Goal: Information Seeking & Learning: Learn about a topic

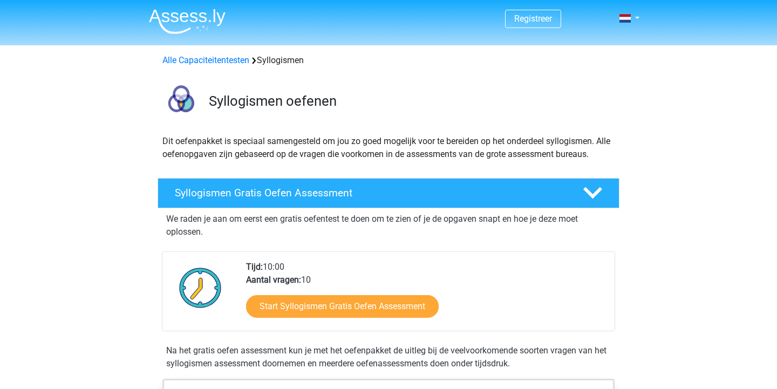
scroll to position [82, 0]
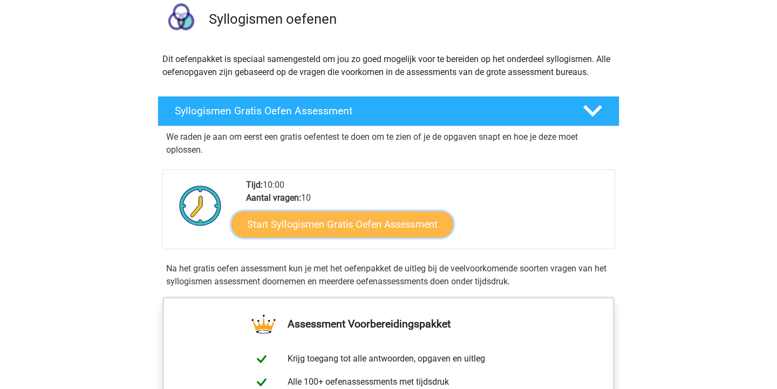
click at [312, 232] on link "Start Syllogismen Gratis Oefen Assessment" at bounding box center [343, 224] width 222 height 26
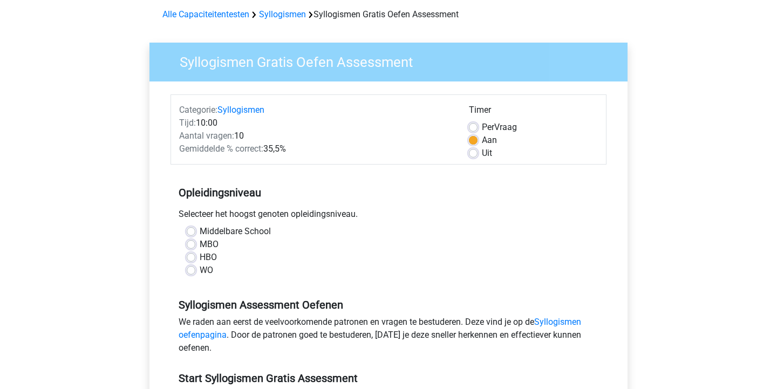
scroll to position [44, 0]
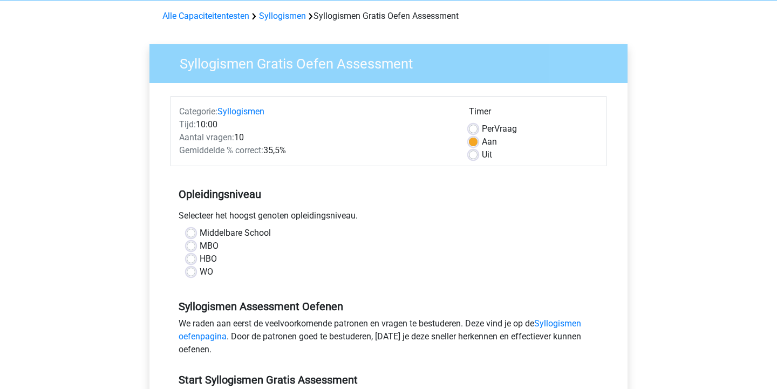
click at [200, 271] on label "WO" at bounding box center [206, 271] width 13 height 13
click at [191, 271] on input "WO" at bounding box center [191, 270] width 9 height 11
radio input "true"
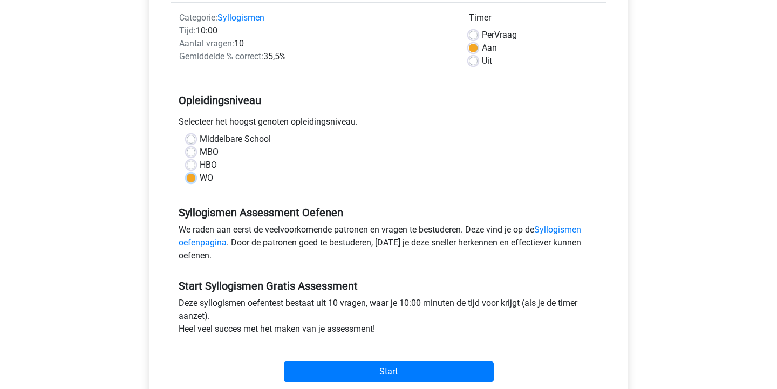
scroll to position [211, 0]
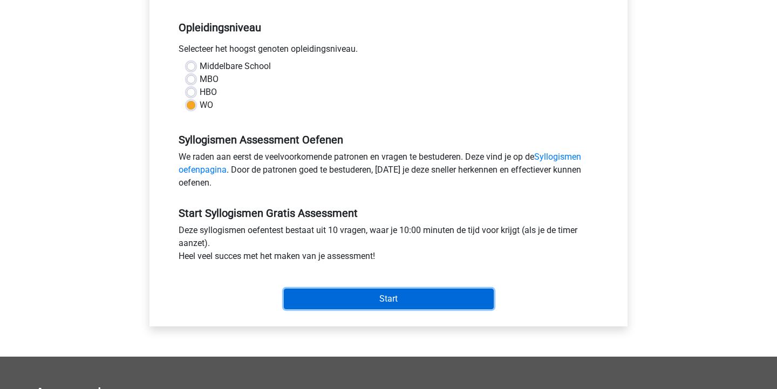
click at [331, 305] on input "Start" at bounding box center [389, 299] width 210 height 21
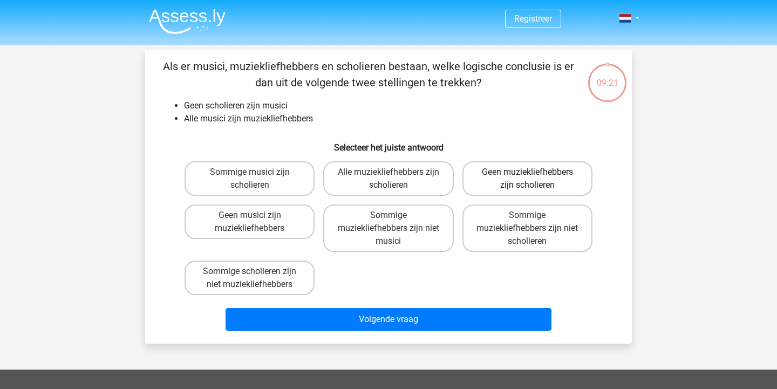
click at [541, 174] on label "Geen muziekliefhebbers zijn scholieren" at bounding box center [527, 178] width 130 height 35
click at [534, 174] on input "Geen muziekliefhebbers zijn scholieren" at bounding box center [530, 175] width 7 height 7
radio input "true"
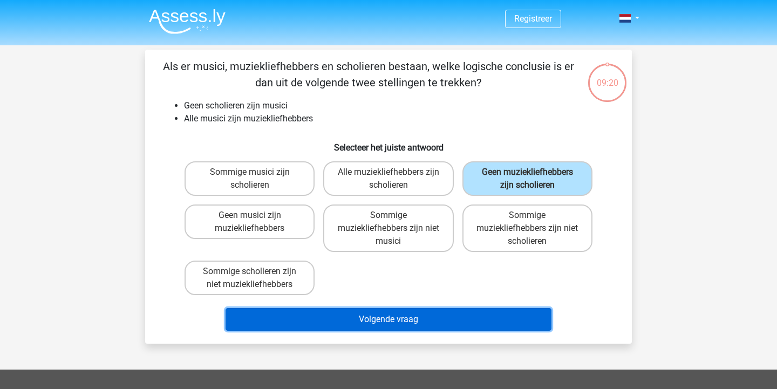
click at [341, 322] on button "Volgende vraag" at bounding box center [389, 319] width 326 height 23
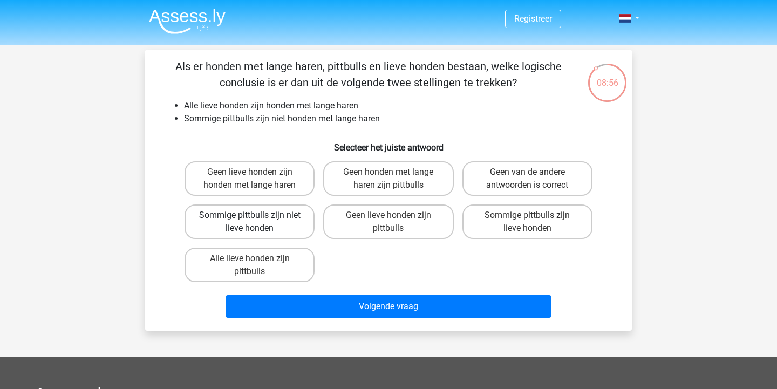
click at [257, 220] on label "Sommige pittbulls zijn niet lieve honden" at bounding box center [250, 221] width 130 height 35
click at [257, 220] on input "Sommige pittbulls zijn niet lieve honden" at bounding box center [253, 218] width 7 height 7
radio input "true"
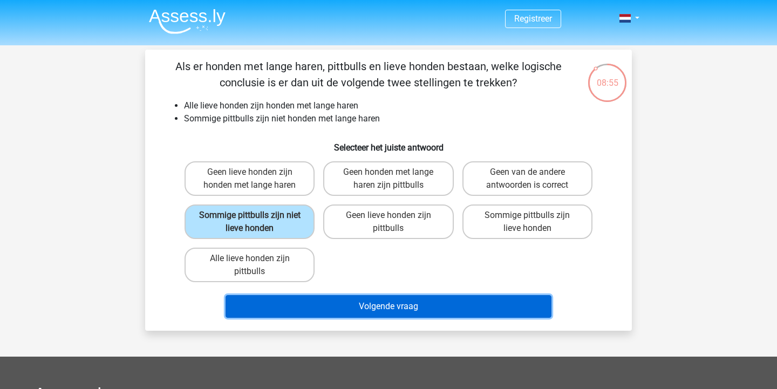
click at [267, 305] on button "Volgende vraag" at bounding box center [389, 306] width 326 height 23
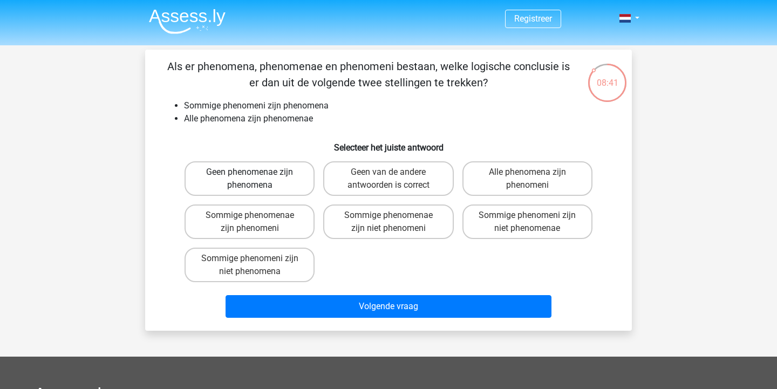
click at [231, 171] on label "Geen phenomenae zijn phenomena" at bounding box center [250, 178] width 130 height 35
click at [250, 172] on input "Geen phenomenae zijn phenomena" at bounding box center [253, 175] width 7 height 7
radio input "true"
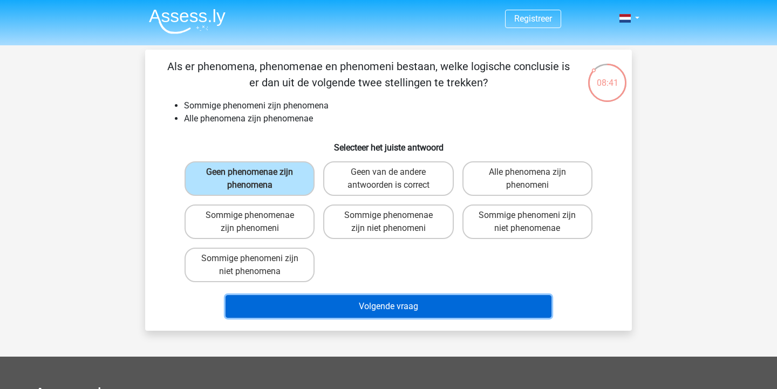
click at [271, 300] on button "Volgende vraag" at bounding box center [389, 306] width 326 height 23
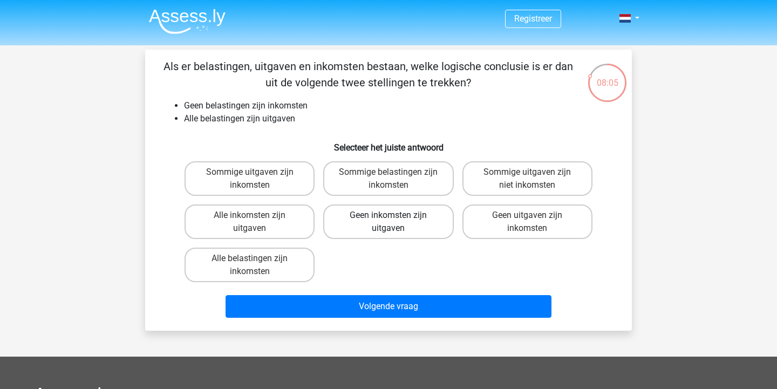
click at [369, 228] on label "Geen inkomsten zijn uitgaven" at bounding box center [388, 221] width 130 height 35
click at [388, 222] on input "Geen inkomsten zijn uitgaven" at bounding box center [391, 218] width 7 height 7
radio input "true"
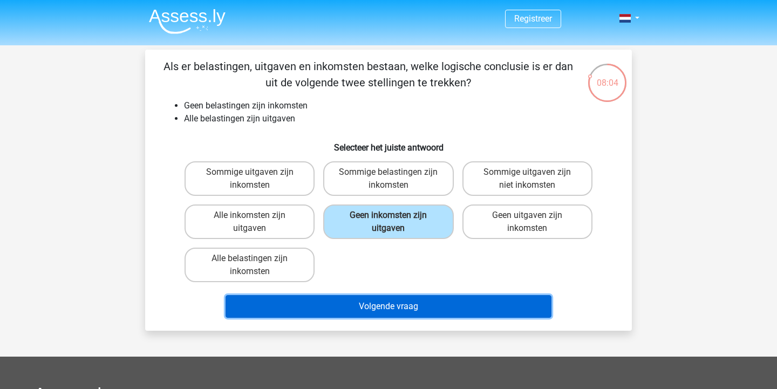
click at [359, 310] on button "Volgende vraag" at bounding box center [389, 306] width 326 height 23
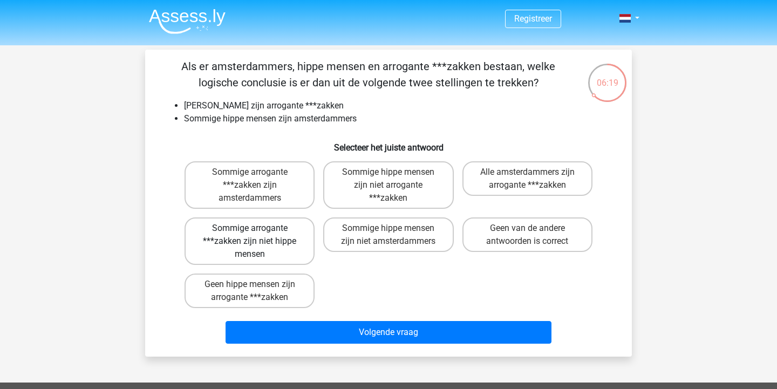
click at [267, 231] on label "Sommige arrogante ***zakken zijn niet hippe mensen" at bounding box center [250, 240] width 130 height 47
click at [257, 231] on input "Sommige arrogante ***zakken zijn niet hippe mensen" at bounding box center [253, 231] width 7 height 7
radio input "true"
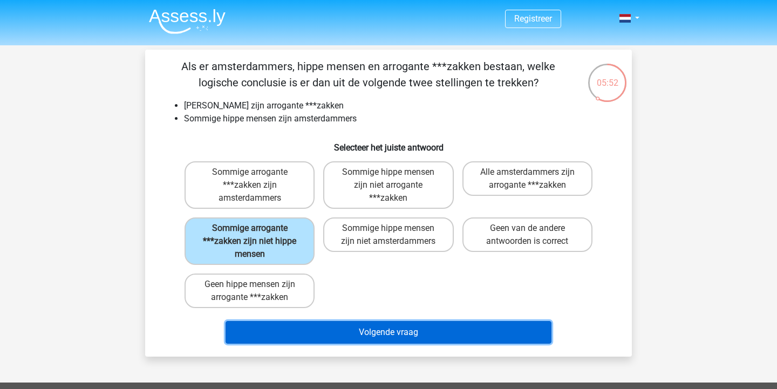
click at [374, 337] on button "Volgende vraag" at bounding box center [389, 332] width 326 height 23
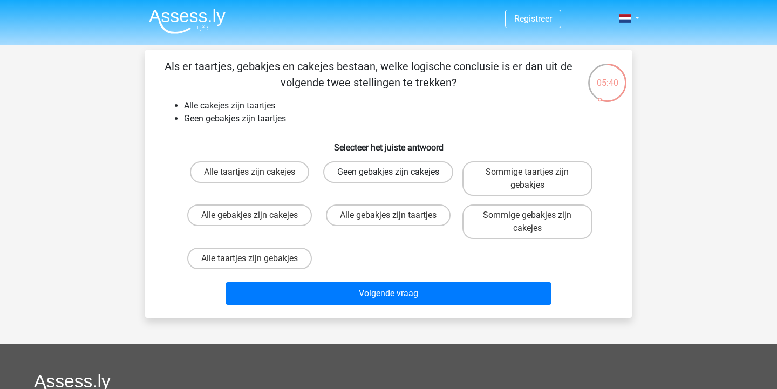
click at [386, 183] on label "Geen gebakjes zijn cakejes" at bounding box center [388, 172] width 130 height 22
click at [388, 179] on input "Geen gebakjes zijn cakejes" at bounding box center [391, 175] width 7 height 7
radio input "true"
click at [372, 305] on div "Volgende vraag" at bounding box center [388, 295] width 417 height 27
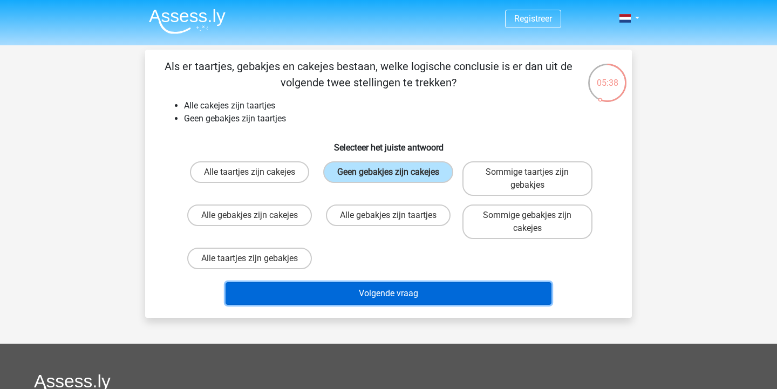
click at [384, 289] on button "Volgende vraag" at bounding box center [389, 293] width 326 height 23
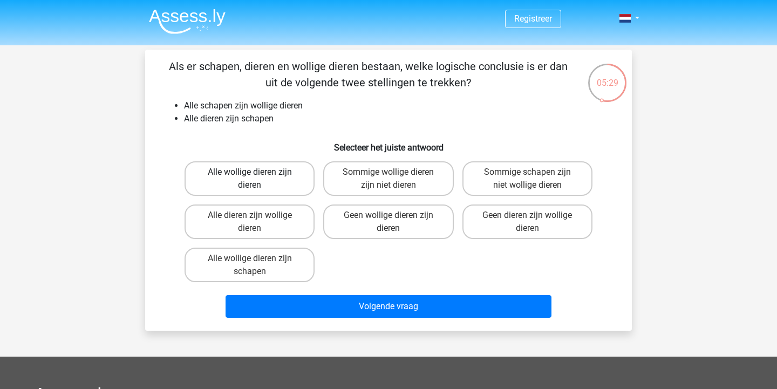
click at [231, 190] on label "Alle wollige dieren zijn dieren" at bounding box center [250, 178] width 130 height 35
click at [250, 179] on input "Alle wollige dieren zijn dieren" at bounding box center [253, 175] width 7 height 7
radio input "true"
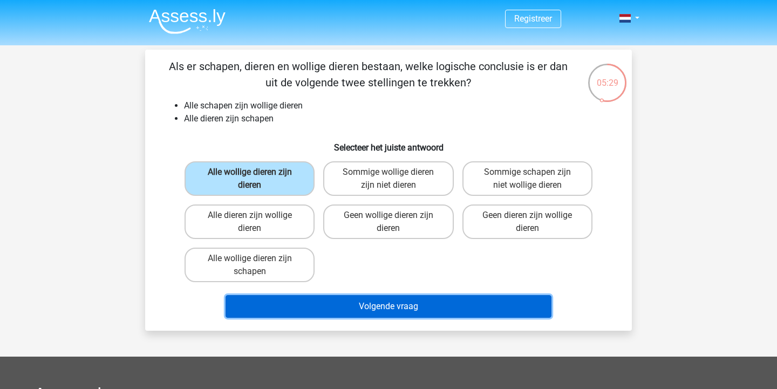
click at [299, 312] on button "Volgende vraag" at bounding box center [389, 306] width 326 height 23
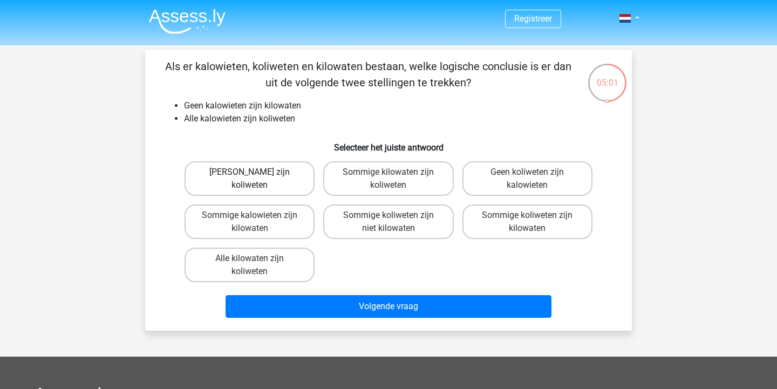
click at [269, 187] on label "Geen kilowaten zijn koliweten" at bounding box center [250, 178] width 130 height 35
click at [257, 179] on input "Geen kilowaten zijn koliweten" at bounding box center [253, 175] width 7 height 7
radio input "true"
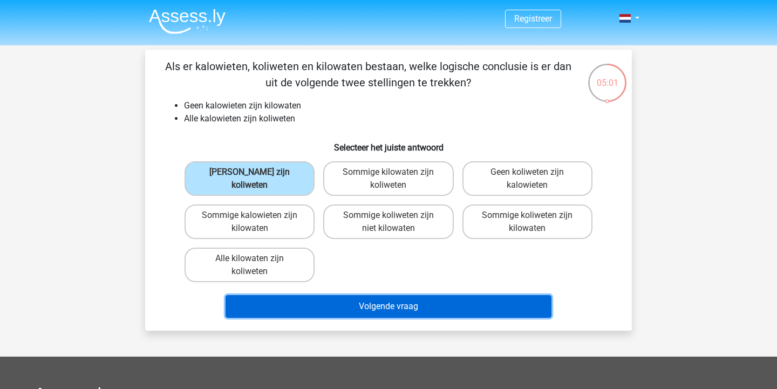
click at [315, 313] on button "Volgende vraag" at bounding box center [389, 306] width 326 height 23
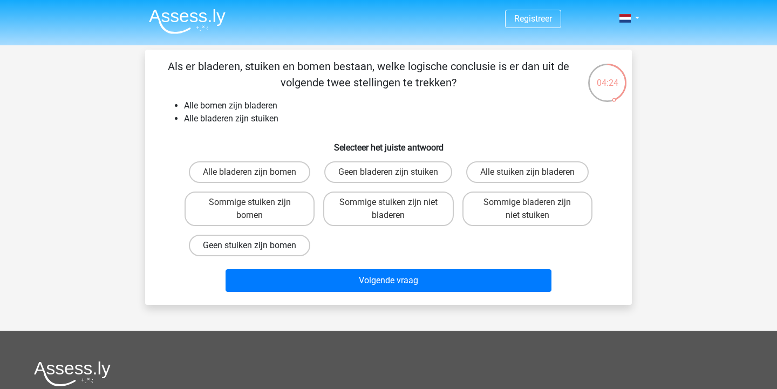
click at [294, 245] on label "Geen stuiken zijn bomen" at bounding box center [249, 246] width 121 height 22
click at [257, 246] on input "Geen stuiken zijn bomen" at bounding box center [253, 249] width 7 height 7
radio input "true"
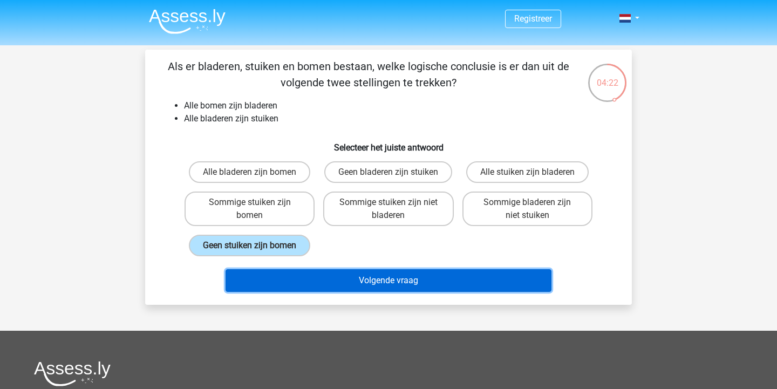
click at [302, 283] on button "Volgende vraag" at bounding box center [389, 280] width 326 height 23
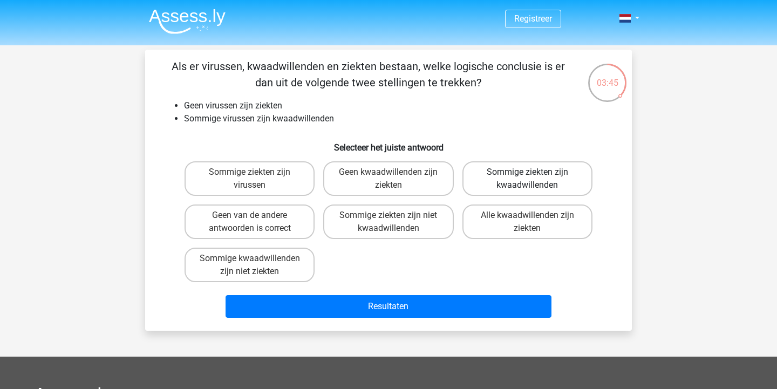
click at [503, 183] on label "Sommige ziekten zijn kwaadwillenden" at bounding box center [527, 178] width 130 height 35
click at [527, 179] on input "Sommige ziekten zijn kwaadwillenden" at bounding box center [530, 175] width 7 height 7
radio input "true"
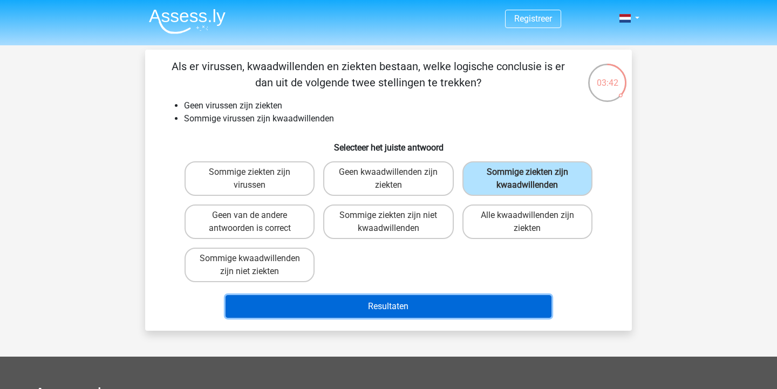
click at [379, 311] on button "Resultaten" at bounding box center [389, 306] width 326 height 23
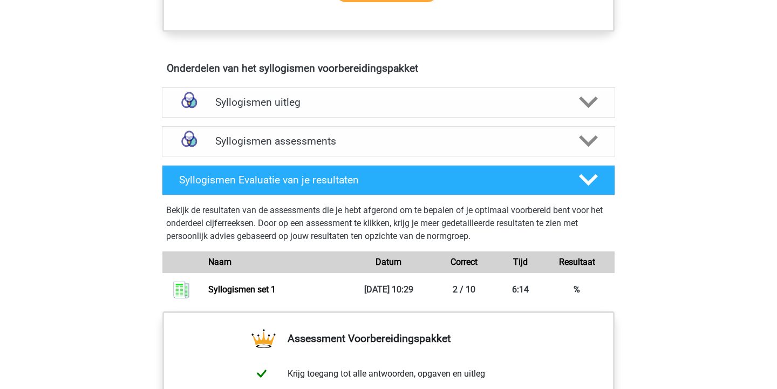
scroll to position [579, 0]
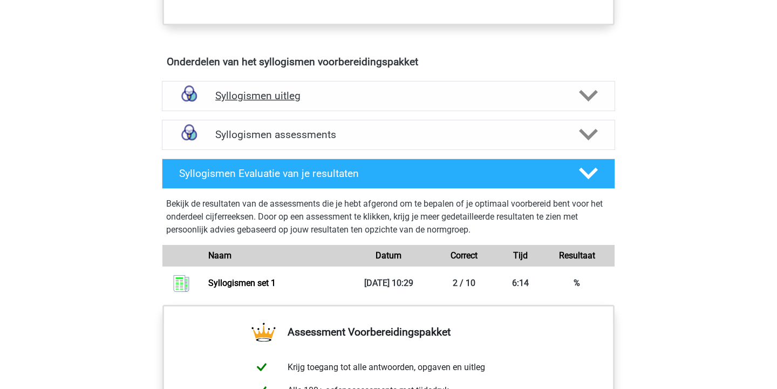
click at [276, 105] on div "Syllogismen uitleg" at bounding box center [388, 96] width 453 height 30
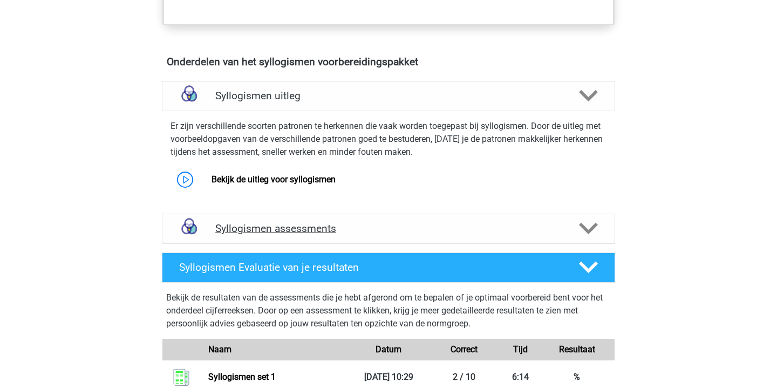
click at [250, 231] on h4 "Syllogismen assessments" at bounding box center [388, 228] width 346 height 12
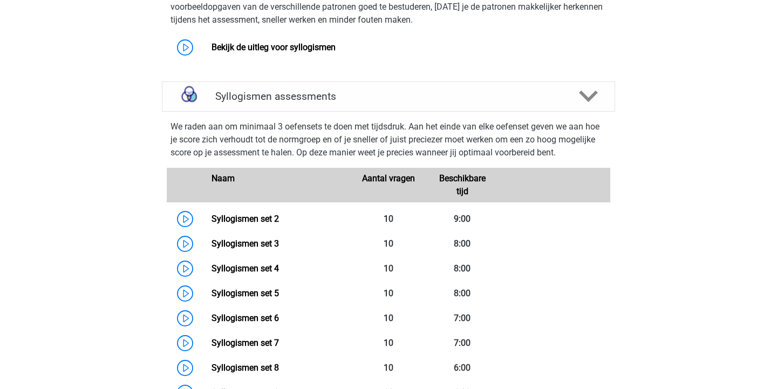
scroll to position [712, 0]
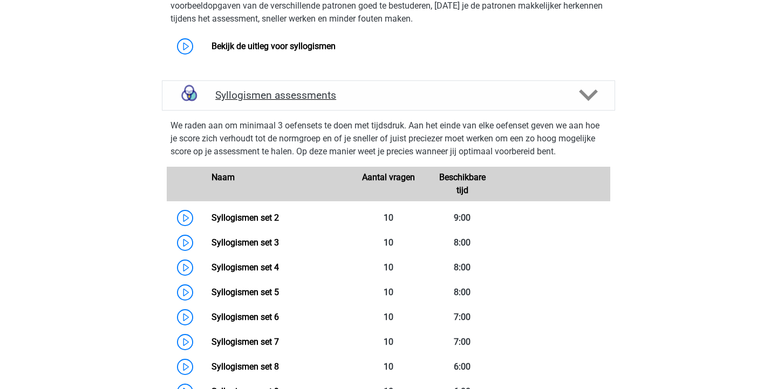
click at [301, 94] on h4 "Syllogismen assessments" at bounding box center [388, 95] width 346 height 12
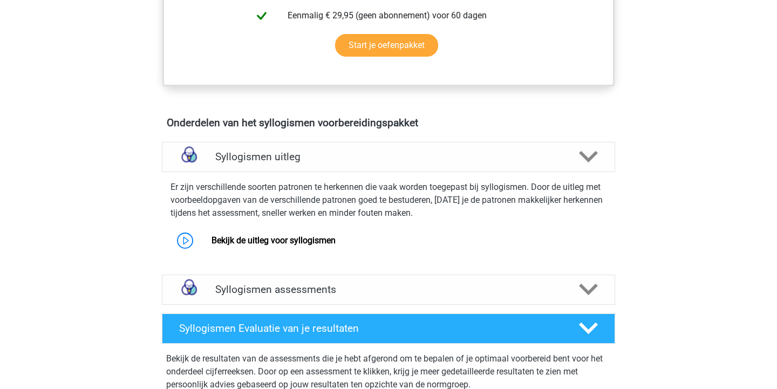
scroll to position [521, 0]
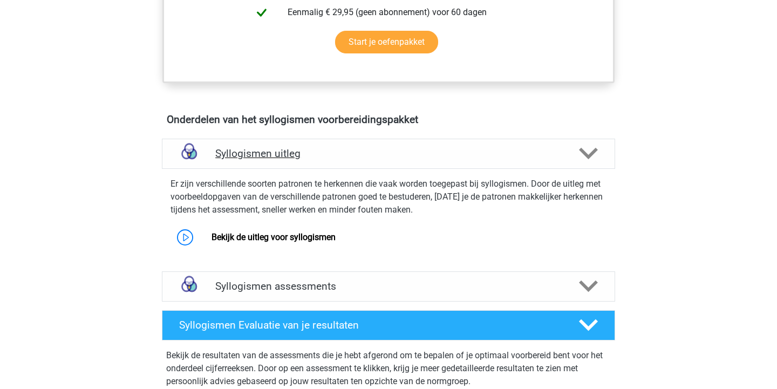
click at [279, 164] on div "Syllogismen uitleg" at bounding box center [388, 154] width 453 height 30
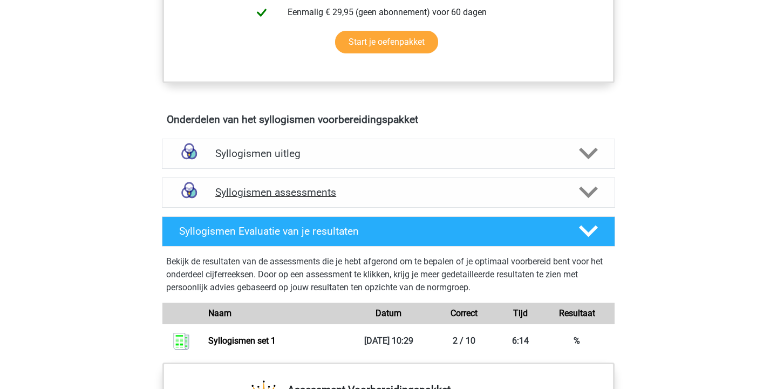
click at [270, 196] on h4 "Syllogismen assessments" at bounding box center [388, 192] width 346 height 12
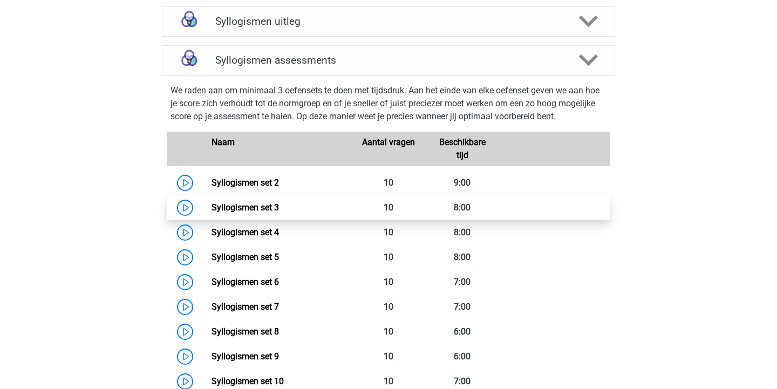
scroll to position [658, 0]
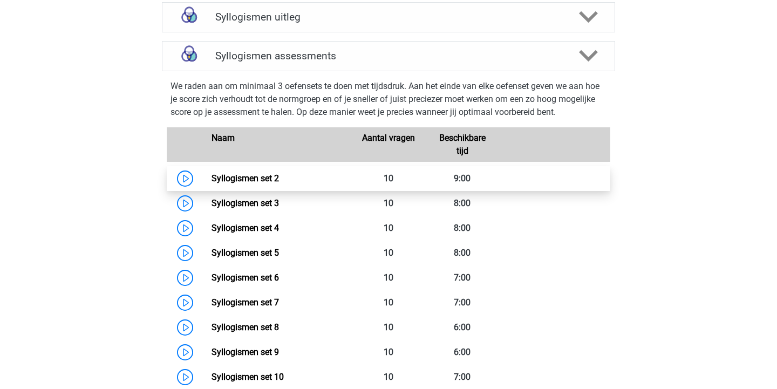
click at [267, 183] on link "Syllogismen set 2" at bounding box center [245, 178] width 67 height 10
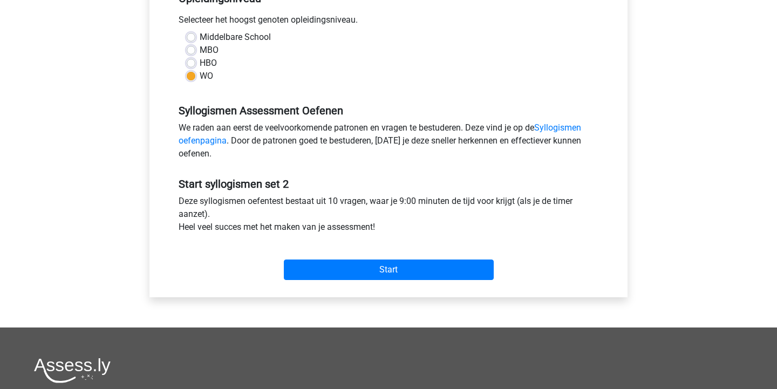
scroll to position [242, 0]
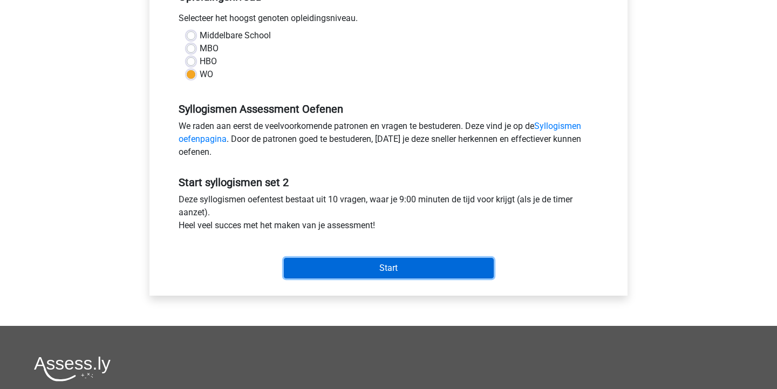
click at [351, 267] on input "Start" at bounding box center [389, 268] width 210 height 21
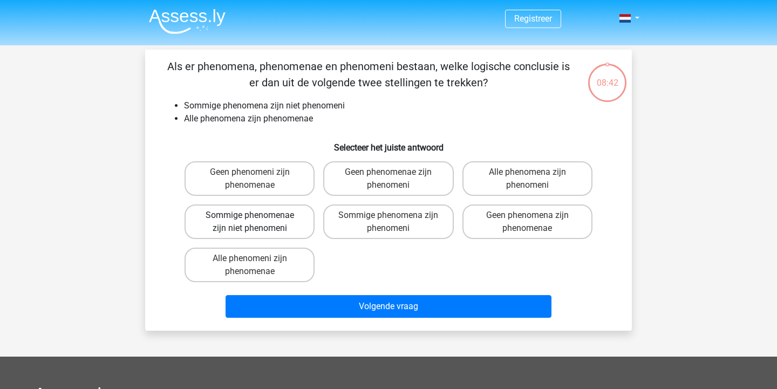
click at [257, 215] on label "Sommige phenomenae zijn niet phenomeni" at bounding box center [250, 221] width 130 height 35
click at [257, 215] on input "Sommige phenomenae zijn niet phenomeni" at bounding box center [253, 218] width 7 height 7
radio input "true"
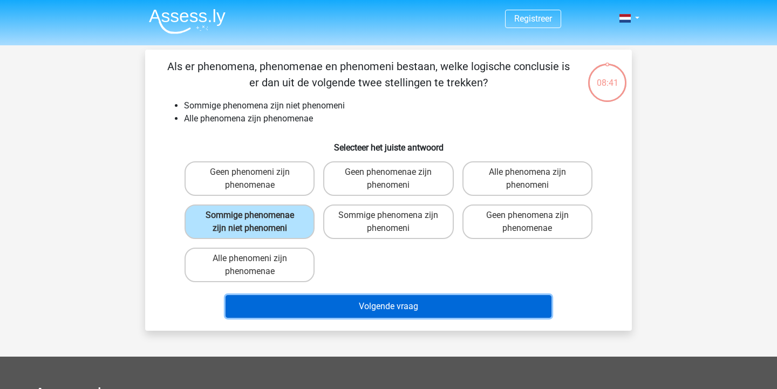
click at [293, 309] on button "Volgende vraag" at bounding box center [389, 306] width 326 height 23
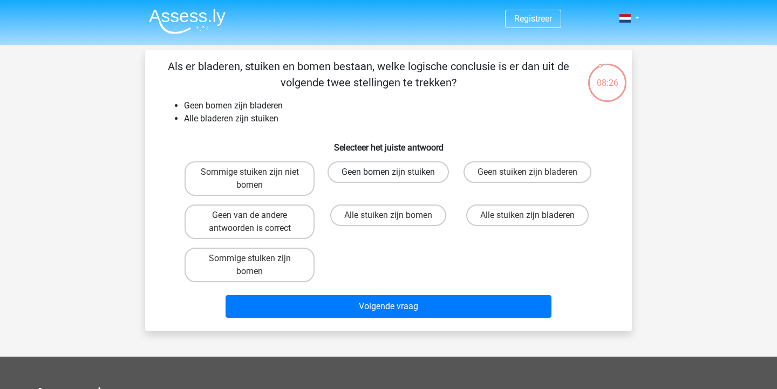
click at [381, 176] on label "Geen bomen zijn stuiken" at bounding box center [388, 172] width 121 height 22
click at [388, 176] on input "Geen bomen zijn stuiken" at bounding box center [391, 175] width 7 height 7
radio input "true"
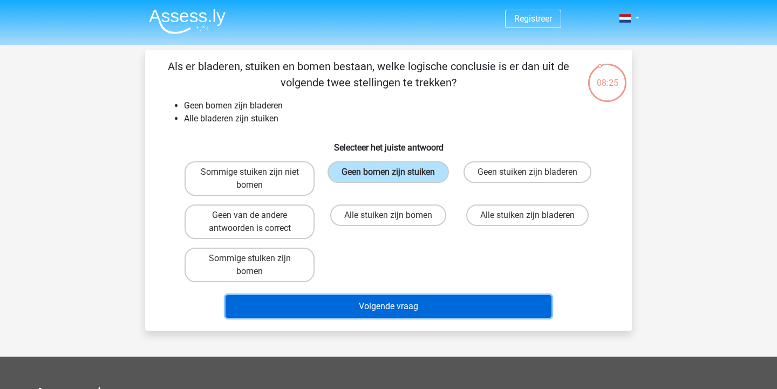
click at [383, 309] on button "Volgende vraag" at bounding box center [389, 306] width 326 height 23
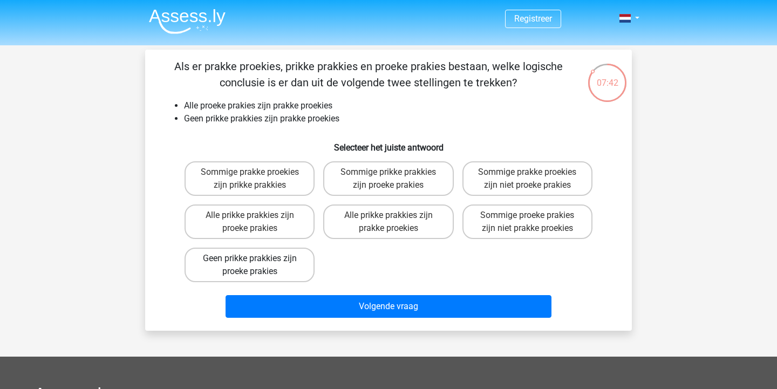
click at [291, 276] on label "Geen prikke prakkies zijn proeke prakies" at bounding box center [250, 265] width 130 height 35
click at [257, 265] on input "Geen prikke prakkies zijn proeke prakies" at bounding box center [253, 261] width 7 height 7
radio input "true"
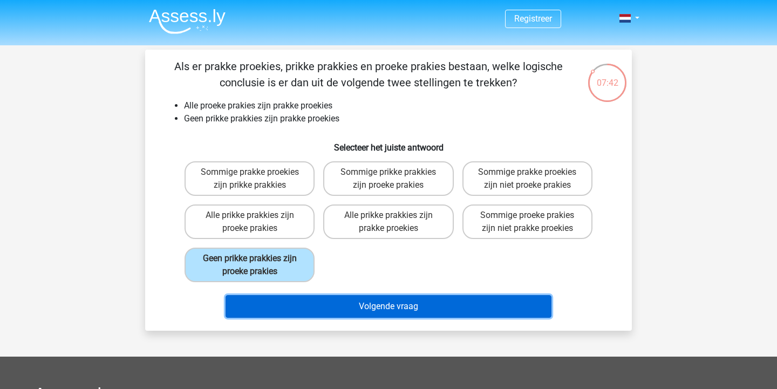
click at [300, 303] on button "Volgende vraag" at bounding box center [389, 306] width 326 height 23
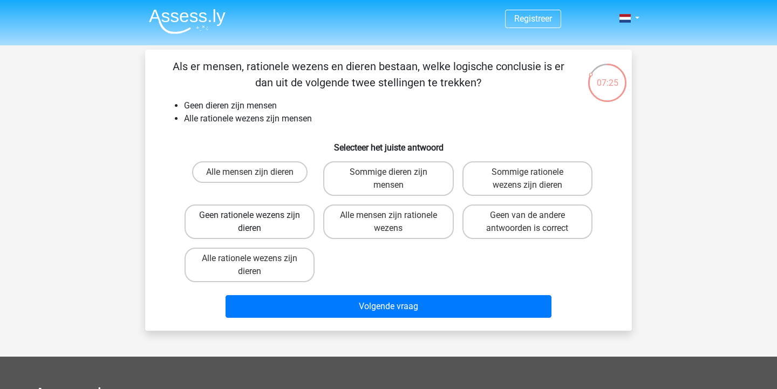
click at [224, 224] on label "Geen rationele wezens zijn dieren" at bounding box center [250, 221] width 130 height 35
click at [250, 222] on input "Geen rationele wezens zijn dieren" at bounding box center [253, 218] width 7 height 7
radio input "true"
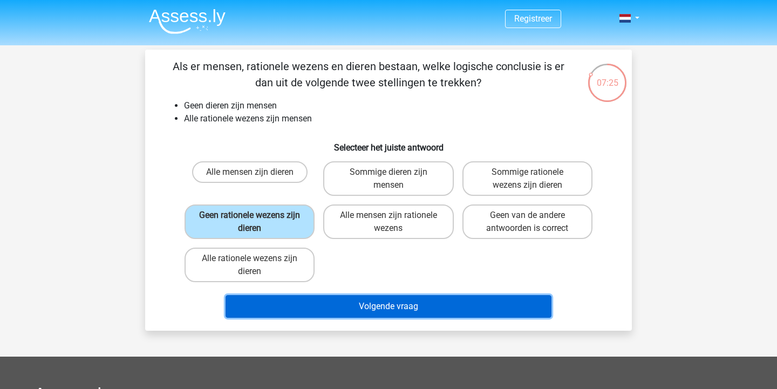
click at [281, 302] on button "Volgende vraag" at bounding box center [389, 306] width 326 height 23
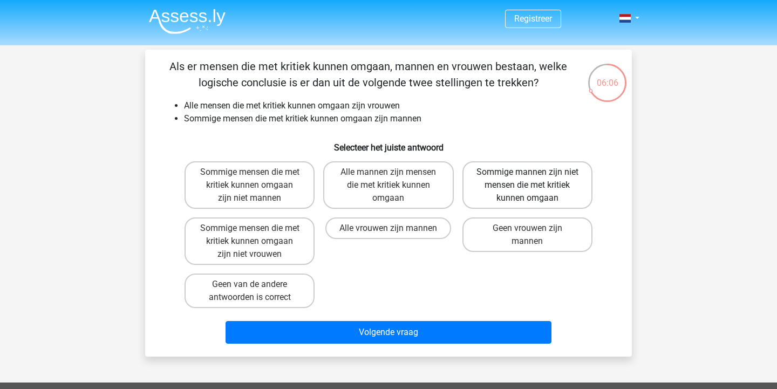
click at [521, 188] on label "Sommige mannen zijn niet mensen die met kritiek kunnen omgaan" at bounding box center [527, 184] width 130 height 47
click at [527, 179] on input "Sommige mannen zijn niet mensen die met kritiek kunnen omgaan" at bounding box center [530, 175] width 7 height 7
radio input "true"
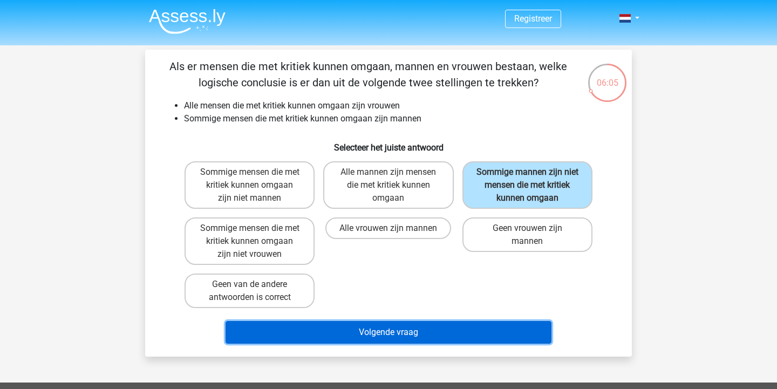
click at [421, 326] on button "Volgende vraag" at bounding box center [389, 332] width 326 height 23
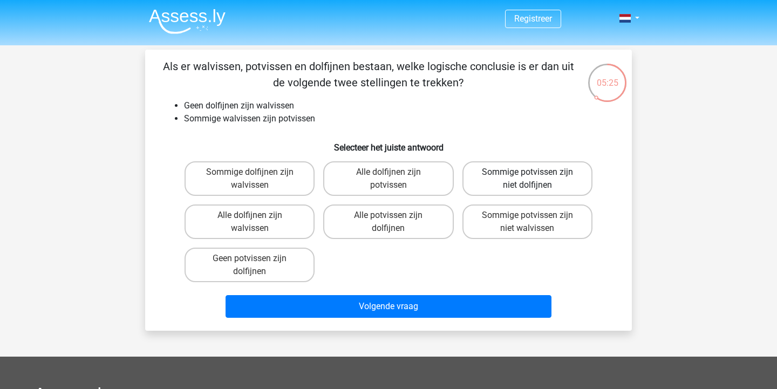
click at [564, 188] on label "Sommige potvissen zijn niet dolfijnen" at bounding box center [527, 178] width 130 height 35
click at [534, 179] on input "Sommige potvissen zijn niet dolfijnen" at bounding box center [530, 175] width 7 height 7
radio input "true"
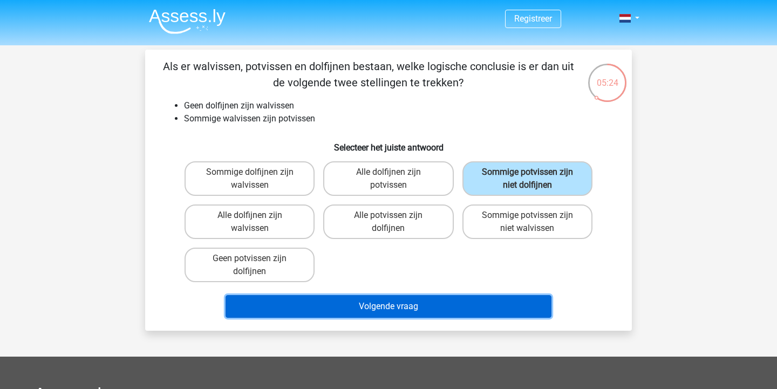
click at [440, 301] on button "Volgende vraag" at bounding box center [389, 306] width 326 height 23
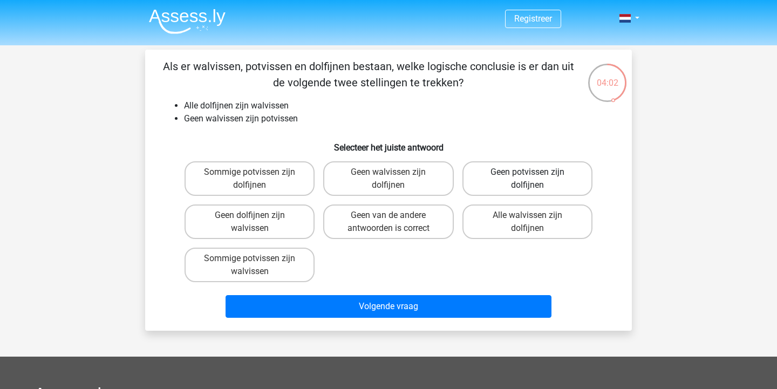
click at [529, 180] on label "Geen potvissen zijn dolfijnen" at bounding box center [527, 178] width 130 height 35
click at [529, 179] on input "Geen potvissen zijn dolfijnen" at bounding box center [530, 175] width 7 height 7
radio input "true"
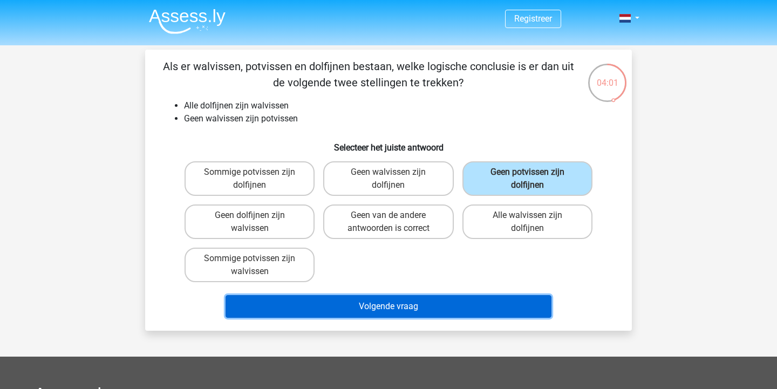
click at [431, 301] on button "Volgende vraag" at bounding box center [389, 306] width 326 height 23
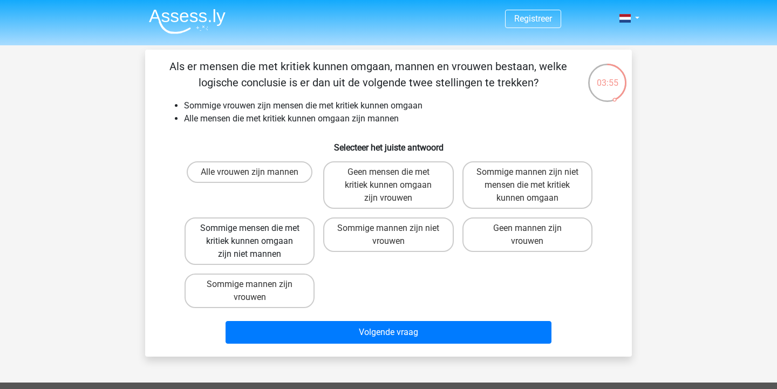
click at [276, 247] on label "Sommige mensen die met kritiek kunnen omgaan zijn niet mannen" at bounding box center [250, 240] width 130 height 47
click at [257, 235] on input "Sommige mensen die met kritiek kunnen omgaan zijn niet mannen" at bounding box center [253, 231] width 7 height 7
radio input "true"
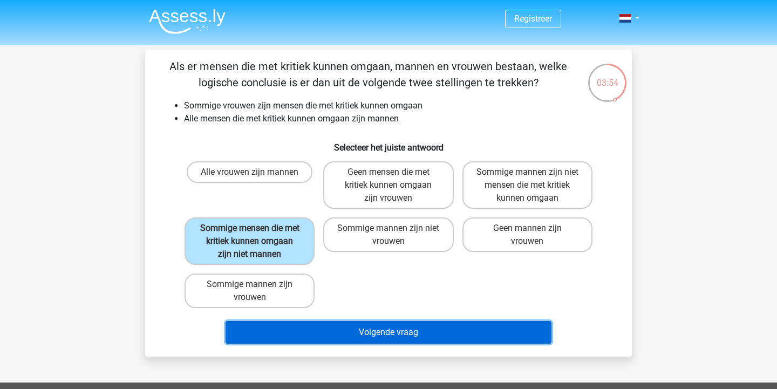
click at [297, 337] on button "Volgende vraag" at bounding box center [389, 332] width 326 height 23
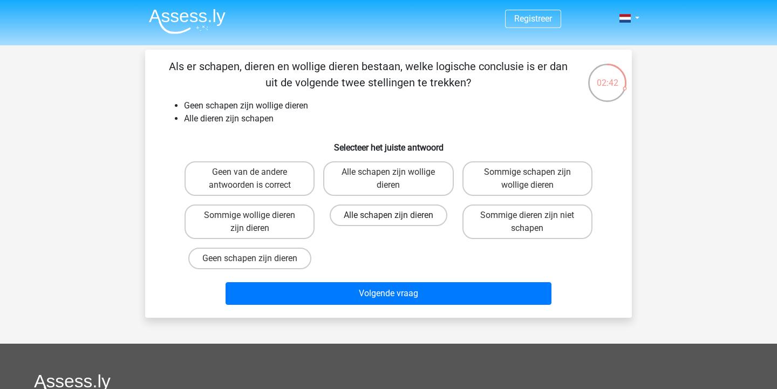
click at [358, 216] on label "Alle schapen zijn dieren" at bounding box center [389, 215] width 118 height 22
click at [388, 216] on input "Alle schapen zijn dieren" at bounding box center [391, 218] width 7 height 7
radio input "true"
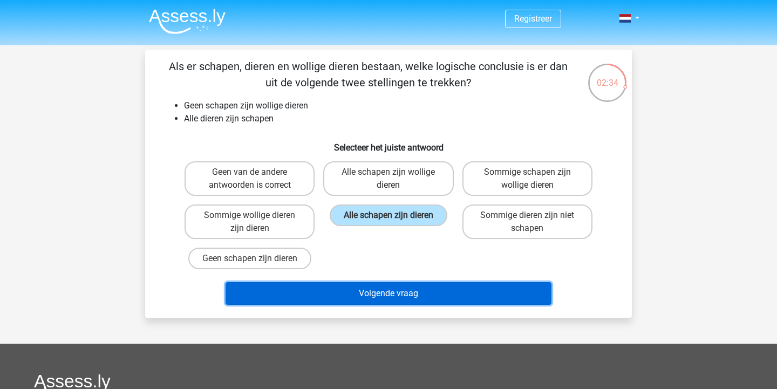
click at [365, 297] on button "Volgende vraag" at bounding box center [389, 293] width 326 height 23
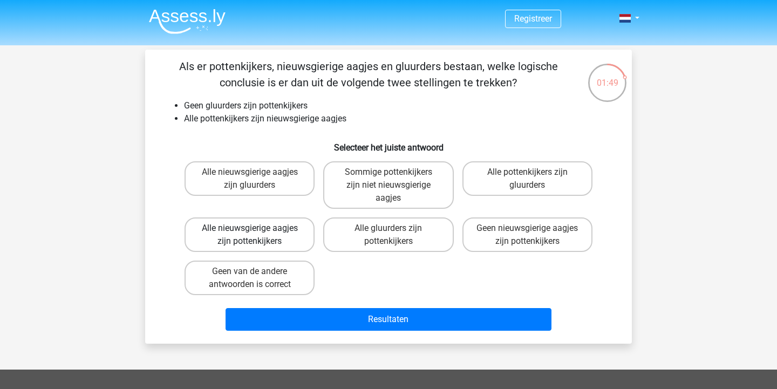
click at [287, 238] on label "Alle nieuwsgierige aagjes zijn pottenkijkers" at bounding box center [250, 234] width 130 height 35
click at [257, 235] on input "Alle nieuwsgierige aagjes zijn pottenkijkers" at bounding box center [253, 231] width 7 height 7
radio input "true"
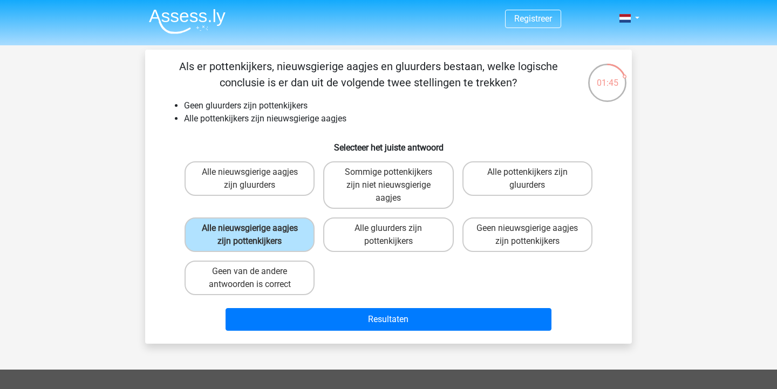
click at [269, 255] on div "Alle nieuwsgierige aagjes zijn pottenkijkers" at bounding box center [249, 234] width 139 height 43
click at [283, 304] on div "Resultaten" at bounding box center [388, 317] width 452 height 36
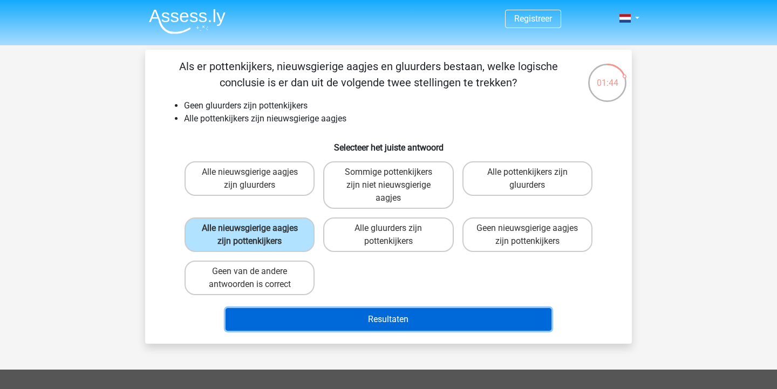
click at [330, 325] on button "Resultaten" at bounding box center [389, 319] width 326 height 23
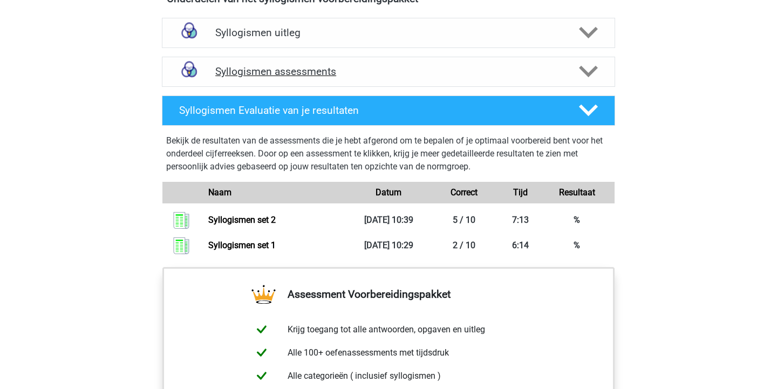
scroll to position [644, 0]
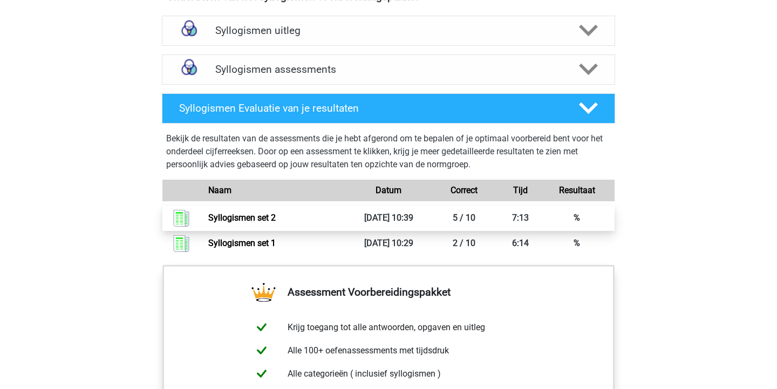
click at [276, 221] on link "Syllogismen set 2" at bounding box center [241, 218] width 67 height 10
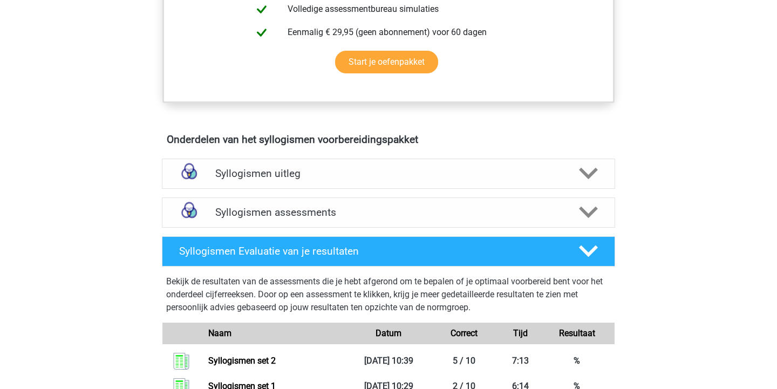
scroll to position [464, 0]
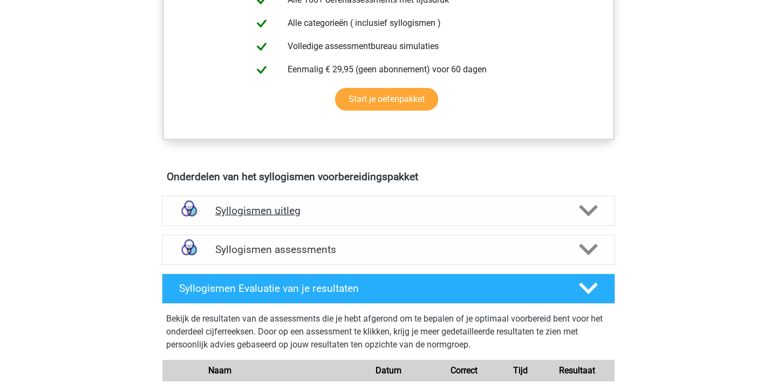
click at [224, 213] on h4 "Syllogismen uitleg" at bounding box center [388, 210] width 346 height 12
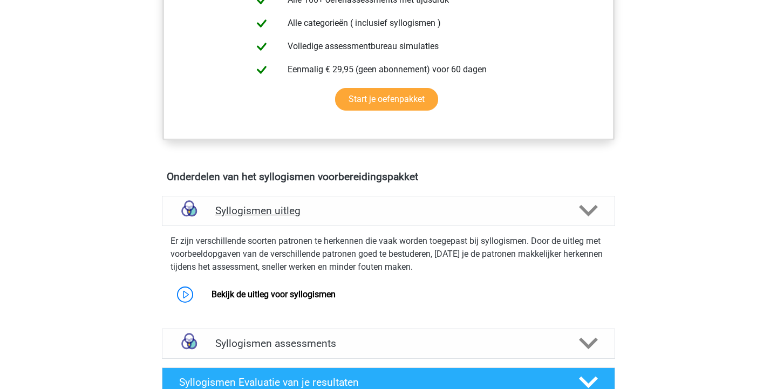
click at [224, 213] on h4 "Syllogismen uitleg" at bounding box center [388, 210] width 346 height 12
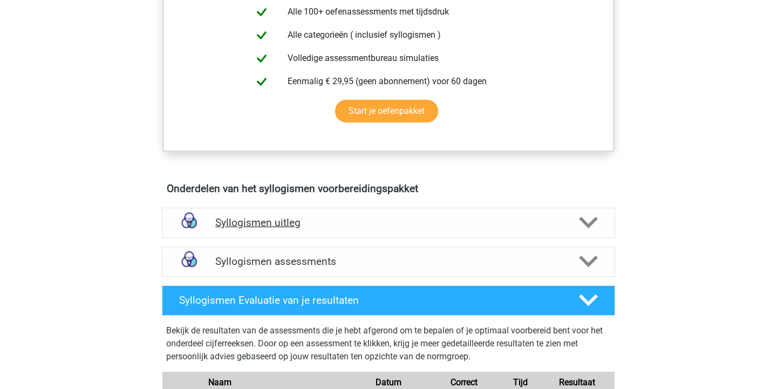
scroll to position [591, 0]
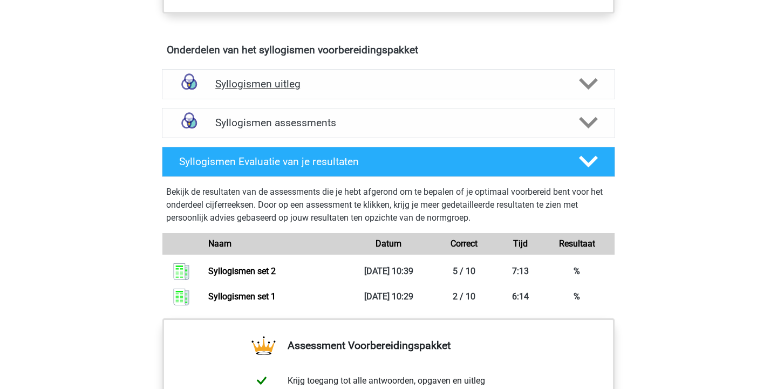
click at [370, 83] on h4 "Syllogismen uitleg" at bounding box center [388, 84] width 346 height 12
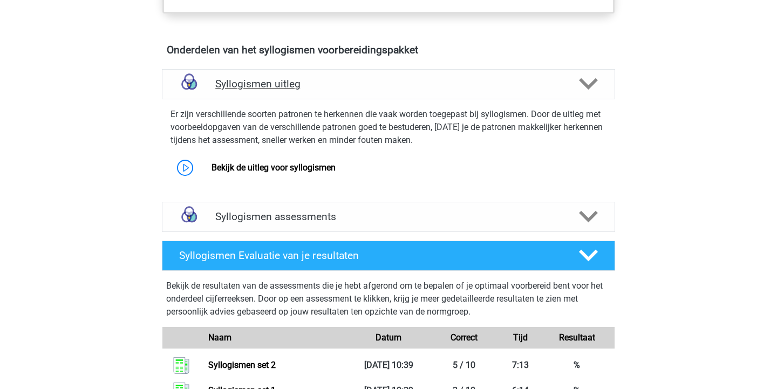
click at [371, 84] on h4 "Syllogismen uitleg" at bounding box center [388, 84] width 346 height 12
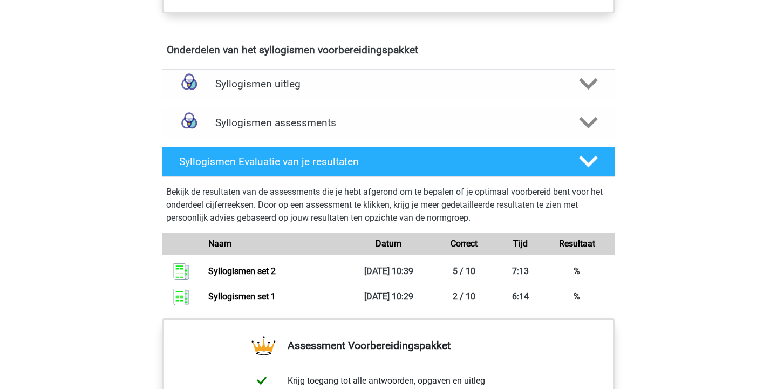
click at [339, 128] on h4 "Syllogismen assessments" at bounding box center [388, 123] width 346 height 12
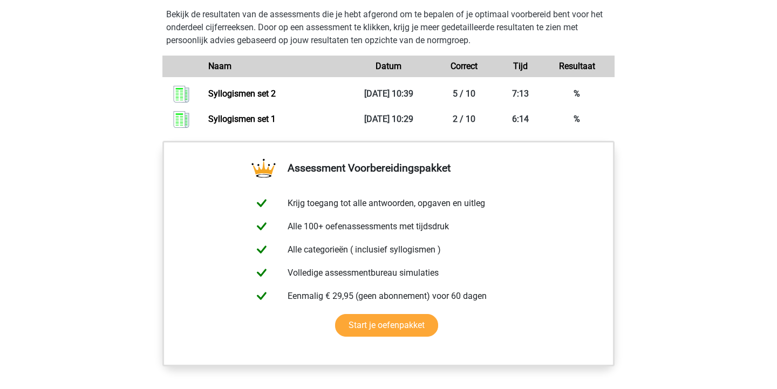
scroll to position [1467, 0]
